Goal: Check status: Check status

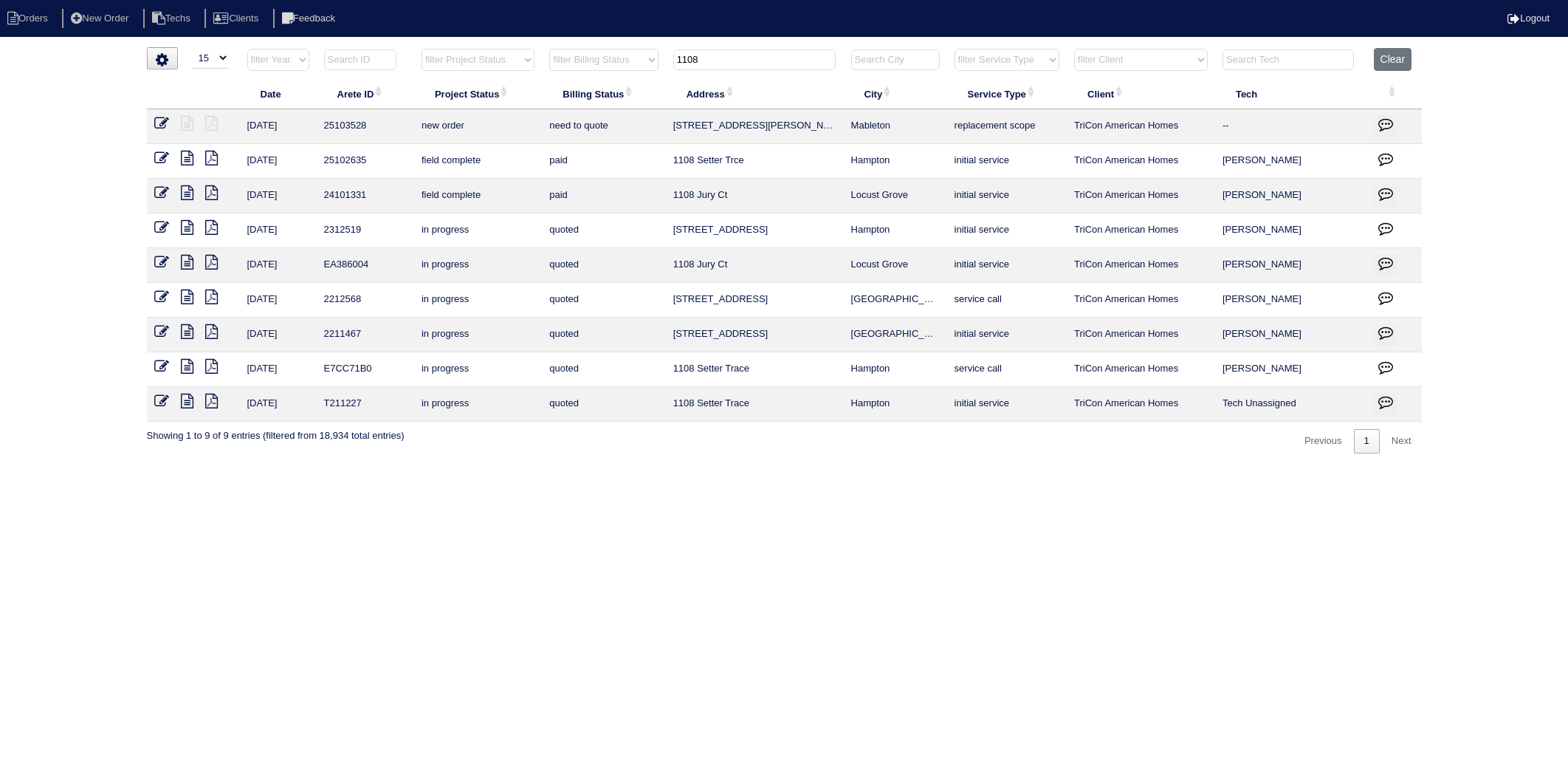
select select "15"
click at [557, 92] on table "Date Arete ID Project Status Billing Status Address City Service Type Client Te…" at bounding box center [784, 235] width 1275 height 373
type input "425"
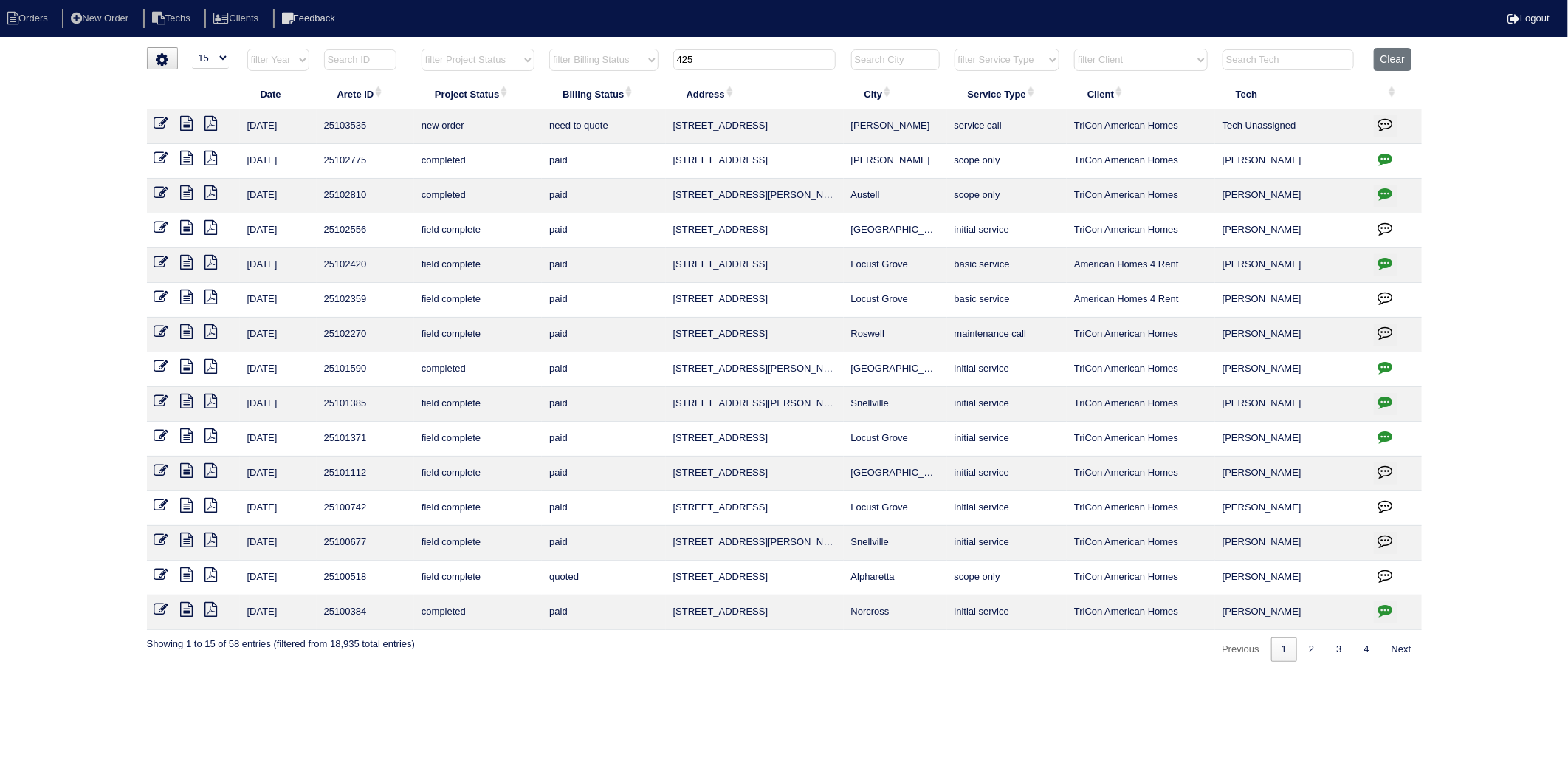
drag, startPoint x: 720, startPoint y: 57, endPoint x: 421, endPoint y: 119, distance: 305.4
click at [421, 119] on table "Date Arete ID Project Status Billing Status Address City Service Type Client Te…" at bounding box center [784, 339] width 1275 height 582
click at [1387, 62] on button "Clear" at bounding box center [1392, 59] width 38 height 23
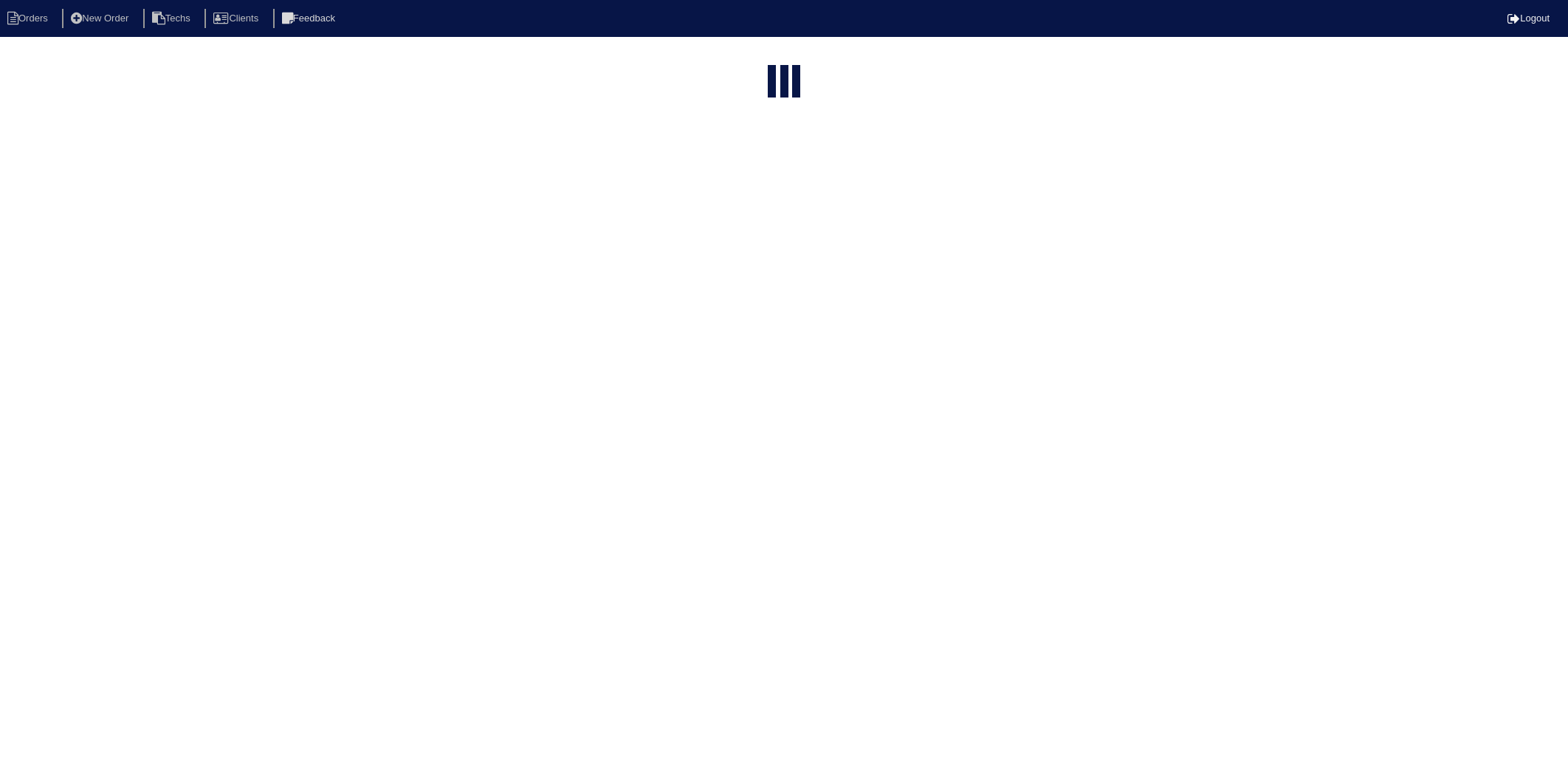
select select "15"
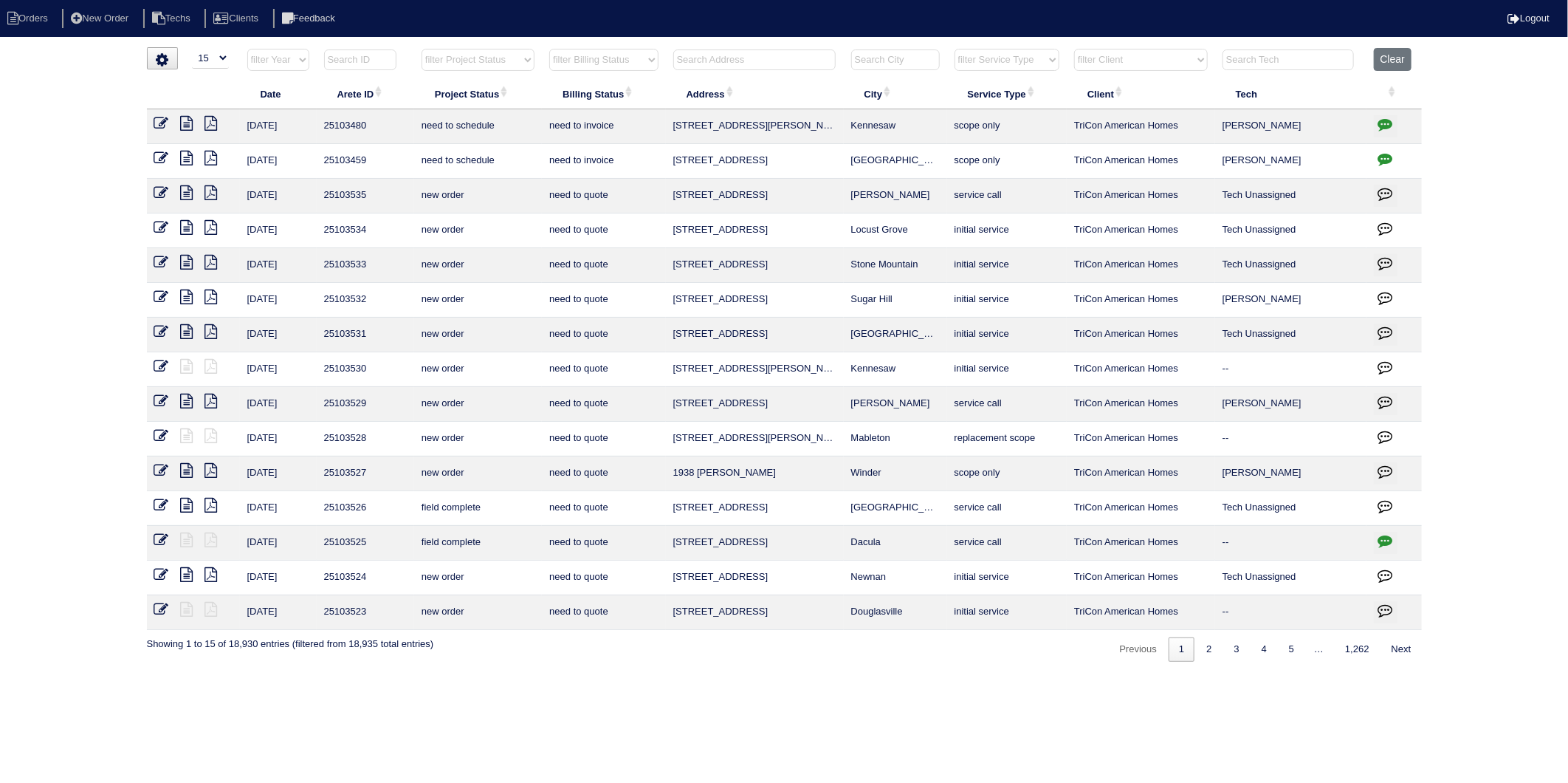
click at [652, 64] on select "filter Billing Status -- Any Billing Status -- need to quote quoted need to inv…" at bounding box center [604, 60] width 109 height 22
click at [550, 49] on select "filter Billing Status -- Any Billing Status -- need to quote quoted need to inv…" at bounding box center [604, 60] width 109 height 22
select select "need to invoice"
